Goal: Transaction & Acquisition: Purchase product/service

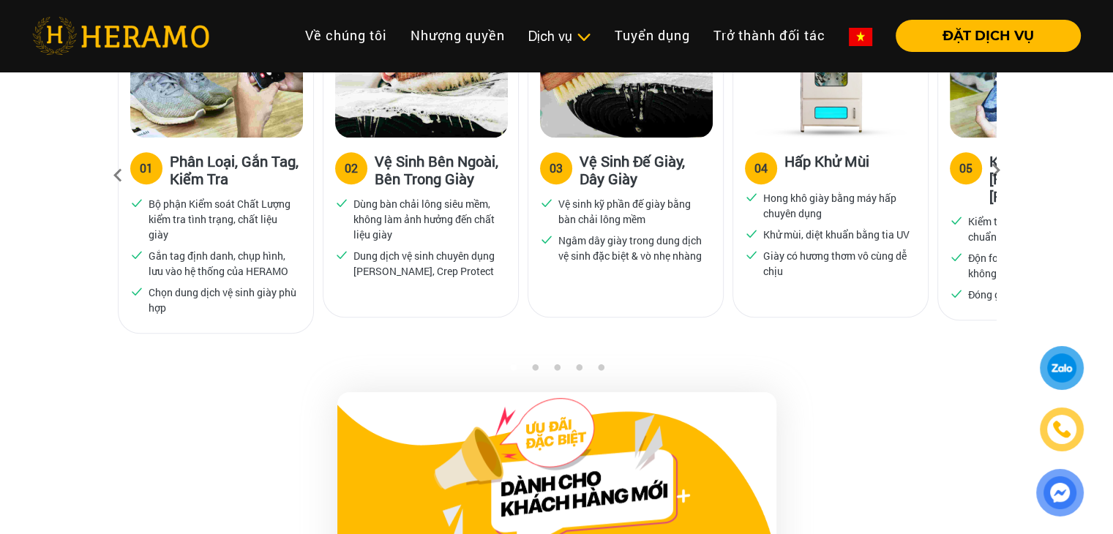
scroll to position [1080, 0]
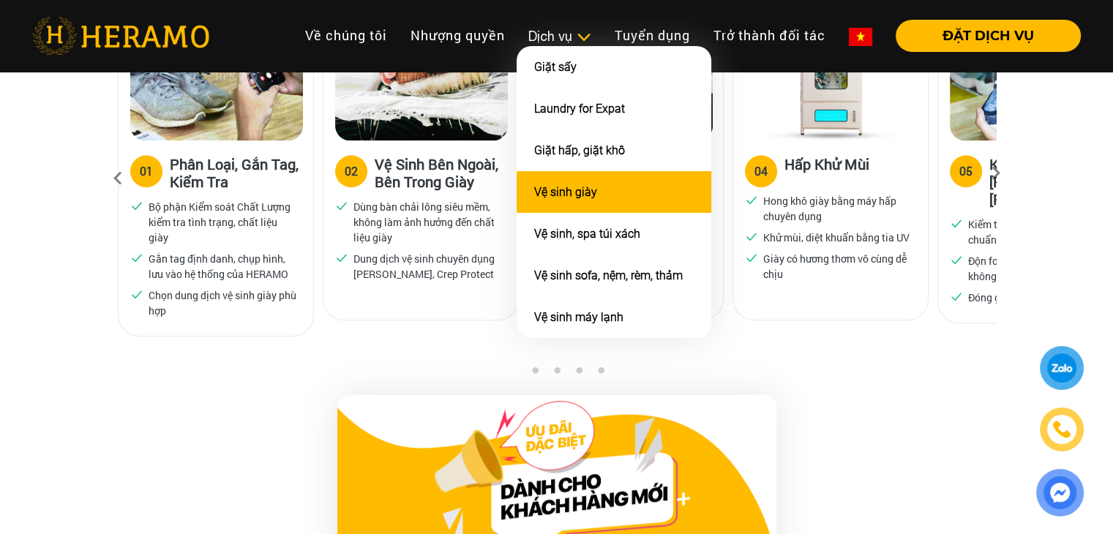
click at [552, 206] on li "Vệ sinh giày" at bounding box center [614, 192] width 195 height 42
click at [572, 197] on li "Vệ sinh giày" at bounding box center [614, 192] width 195 height 42
click at [610, 193] on li "Vệ sinh giày" at bounding box center [614, 192] width 195 height 42
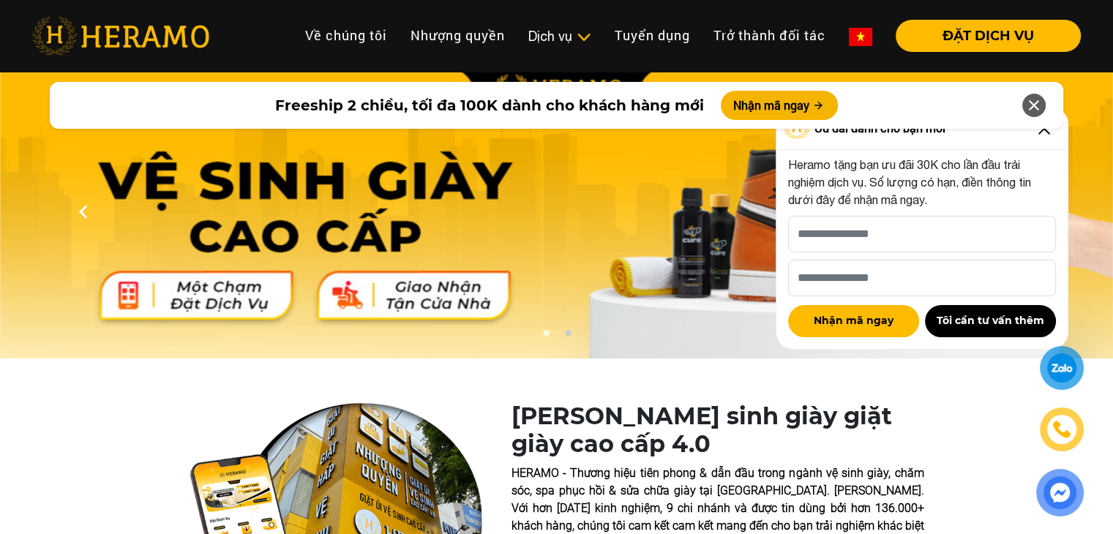
click at [1039, 105] on icon at bounding box center [1035, 105] width 18 height 26
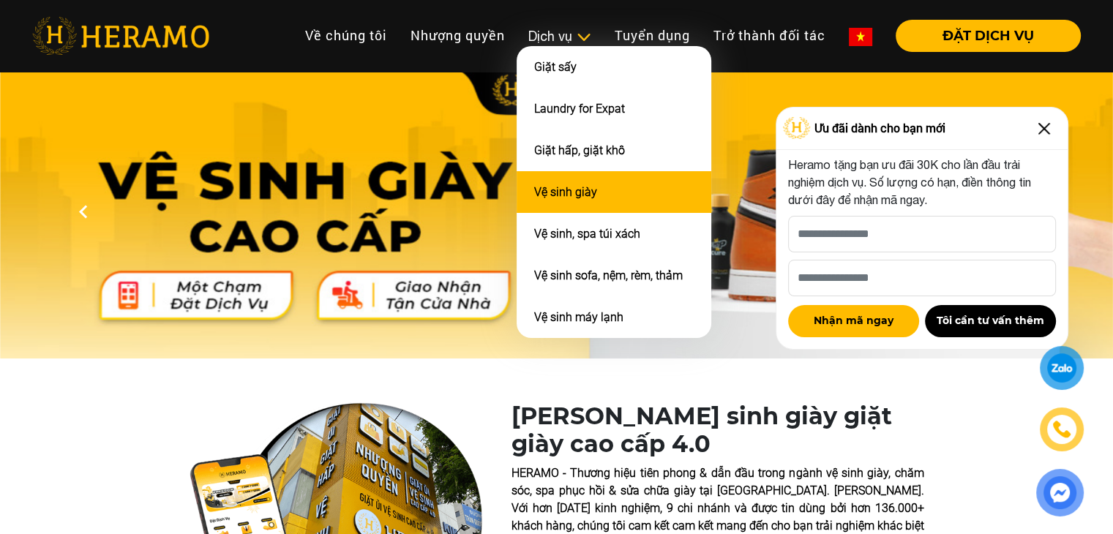
click at [574, 185] on link "Vệ sinh giày" at bounding box center [565, 192] width 63 height 14
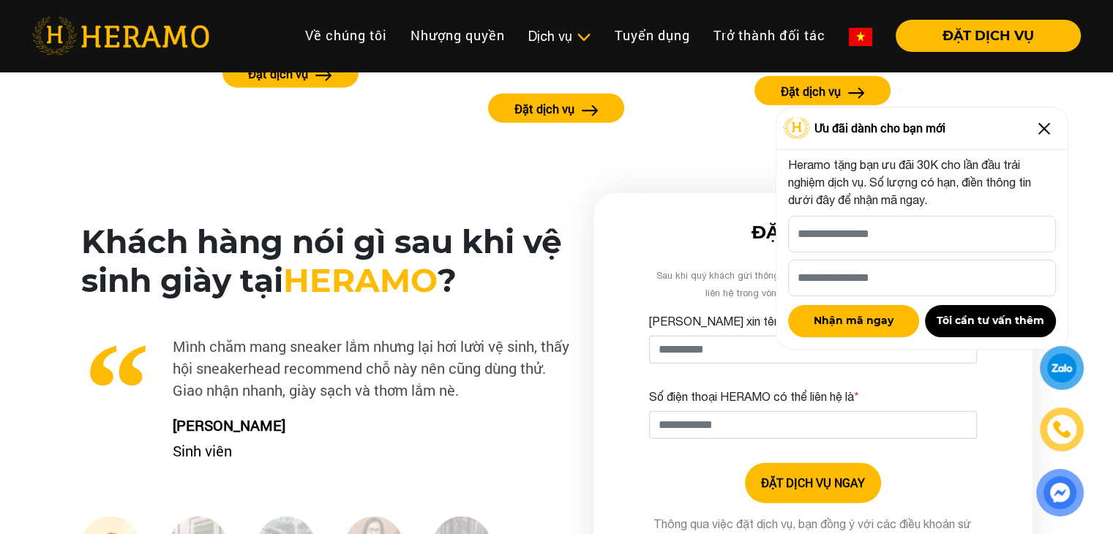
scroll to position [3473, 0]
